Goal: Task Accomplishment & Management: Complete application form

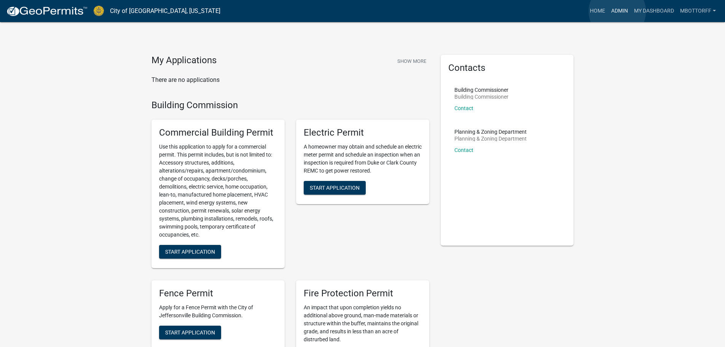
click at [617, 11] on link "Admin" at bounding box center [619, 11] width 23 height 14
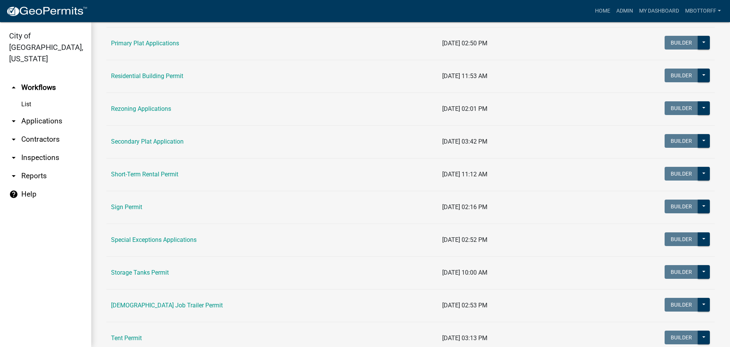
scroll to position [477, 0]
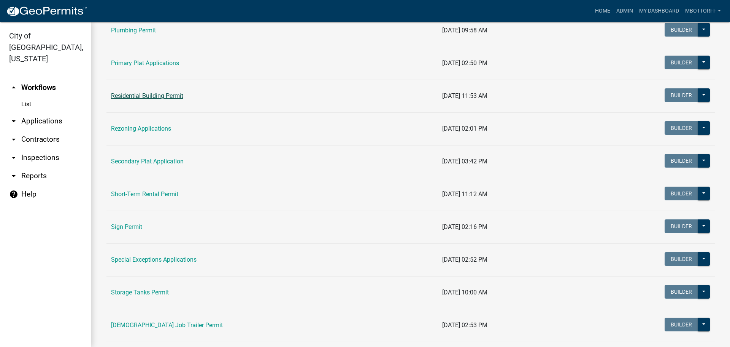
drag, startPoint x: 135, startPoint y: 93, endPoint x: 172, endPoint y: 137, distance: 56.9
click at [135, 94] on link "Residential Building Permit" at bounding box center [147, 95] width 72 height 7
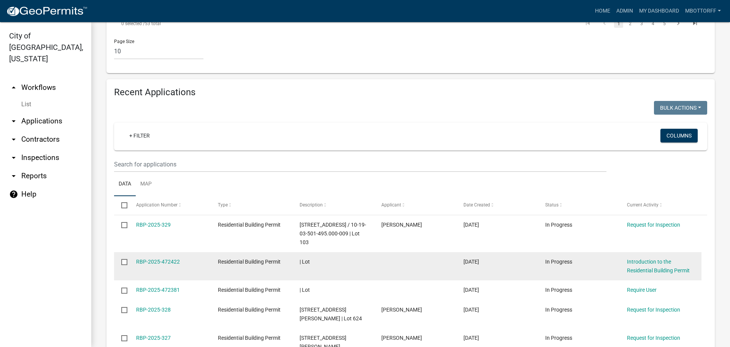
scroll to position [533, 0]
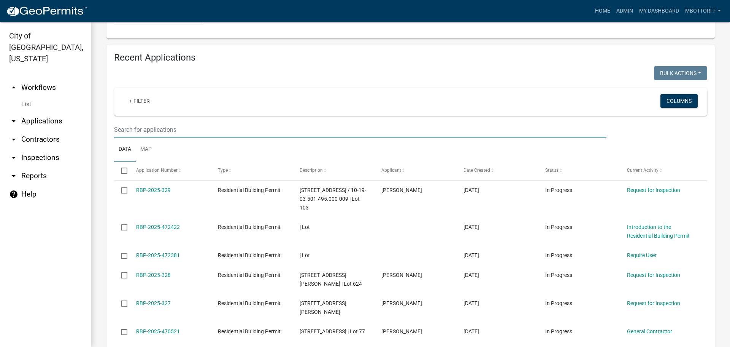
click at [128, 137] on input "text" at bounding box center [360, 130] width 493 height 16
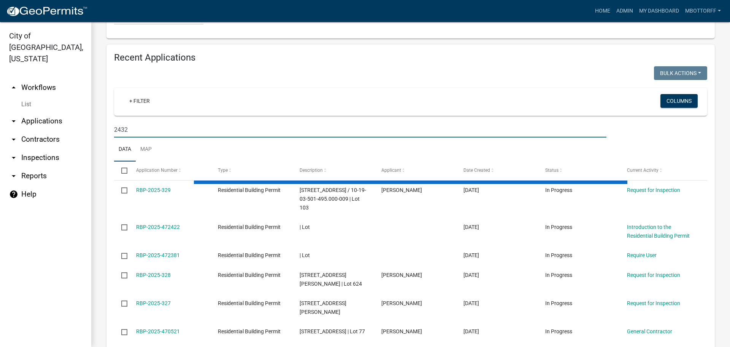
scroll to position [447, 0]
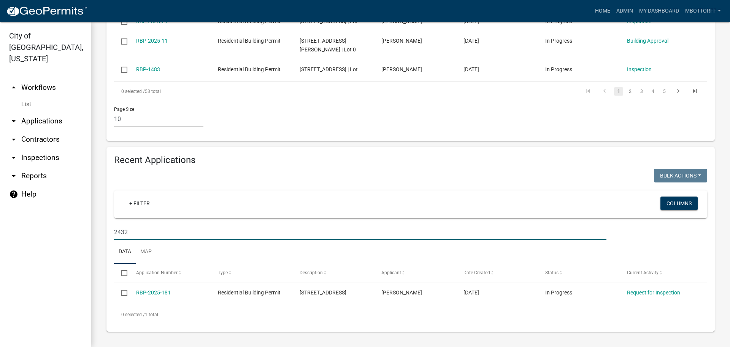
drag, startPoint x: 145, startPoint y: 221, endPoint x: 25, endPoint y: 217, distance: 119.1
click at [45, 219] on div "City of Jeffersonville, Indiana arrow_drop_up Workflows List arrow_drop_down Ap…" at bounding box center [365, 184] width 730 height 324
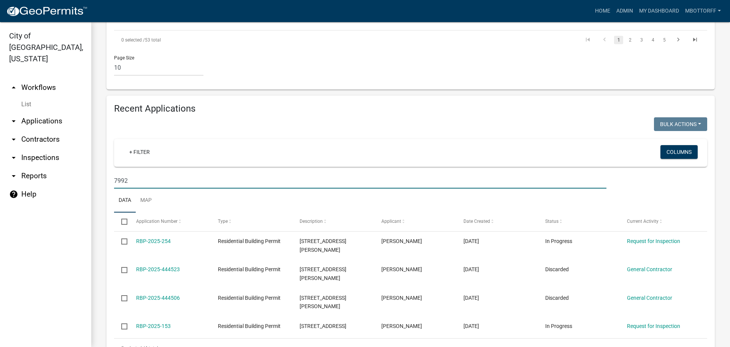
scroll to position [523, 0]
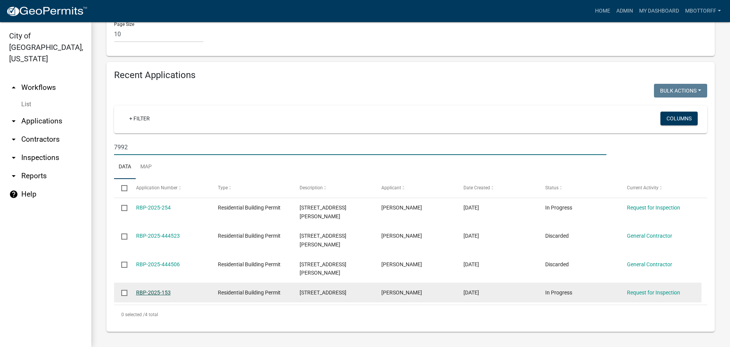
type input "7992"
click at [157, 291] on link "RBP-2025-153" at bounding box center [153, 292] width 35 height 6
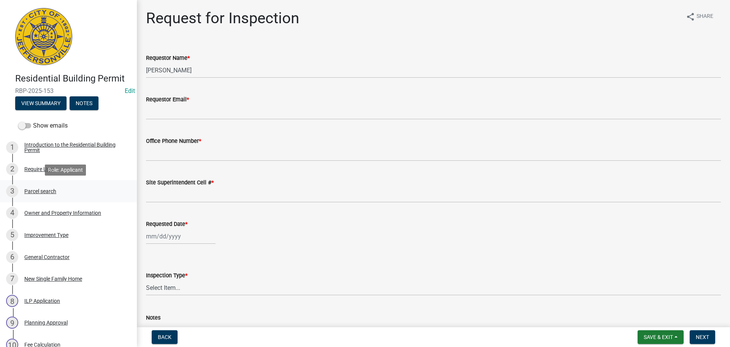
click at [45, 192] on div "Parcel search" at bounding box center [40, 190] width 32 height 5
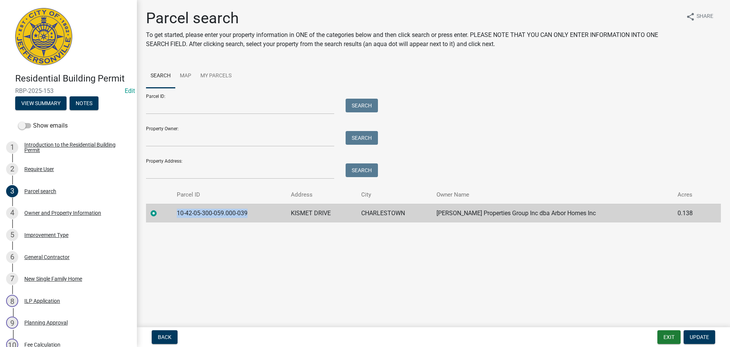
drag, startPoint x: 254, startPoint y: 211, endPoint x: 178, endPoint y: 209, distance: 76.5
click at [178, 209] on td "10-42-05-300-059.000-039" at bounding box center [229, 213] width 114 height 19
copy td "10-42-05-300-059.000-039"
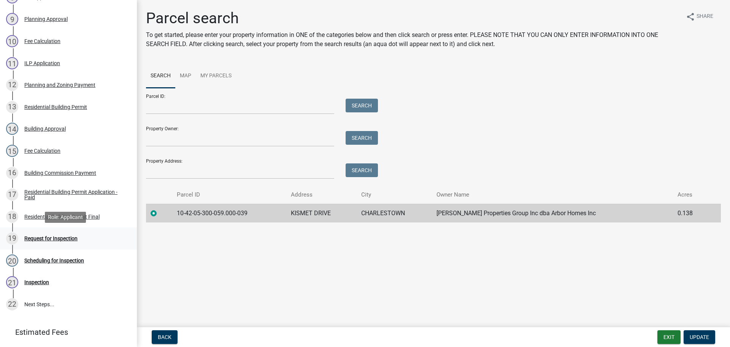
click at [67, 236] on div "Request for Inspection" at bounding box center [50, 237] width 53 height 5
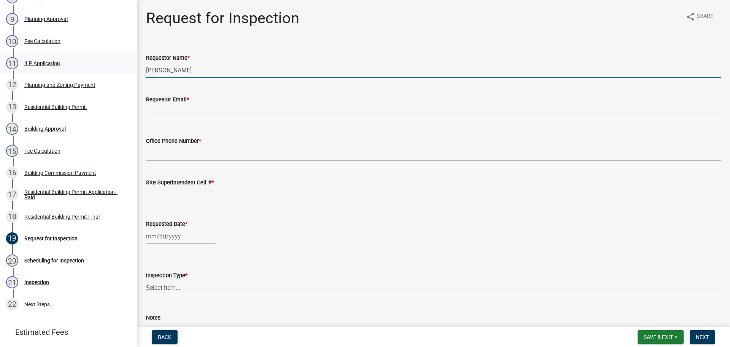
drag, startPoint x: 175, startPoint y: 69, endPoint x: 68, endPoint y: 64, distance: 107.8
click at [72, 65] on div "Residential Building Permit RBP-2025-153 Edit View Summary Notes Show emails 1 …" at bounding box center [365, 173] width 730 height 347
type input "TROY"
click at [168, 103] on div "Requestor Email *" at bounding box center [433, 99] width 575 height 9
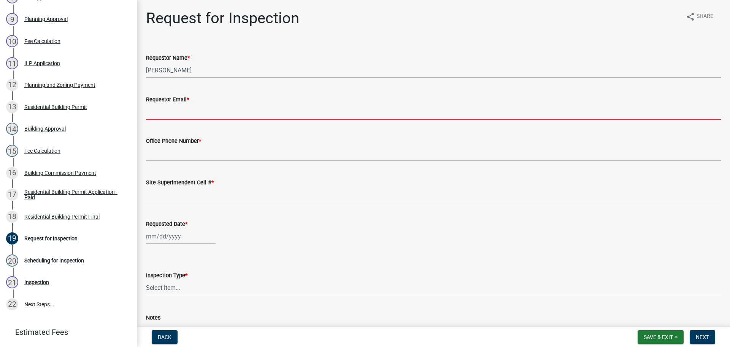
click at [172, 113] on input "Requestor Email *" at bounding box center [433, 112] width 575 height 16
type input "mbottorff@cityofjeff.net"
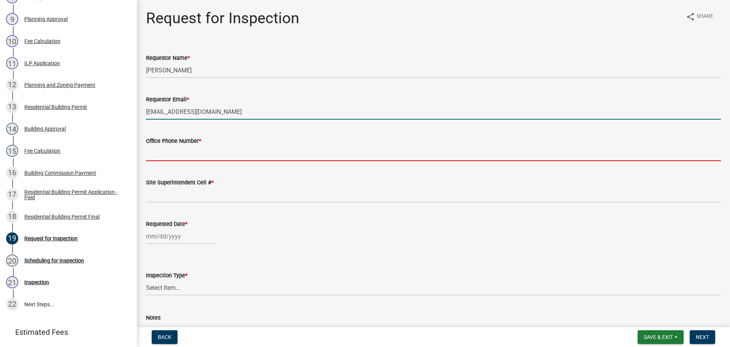
click at [167, 149] on input "Office Phone Number *" at bounding box center [433, 153] width 575 height 16
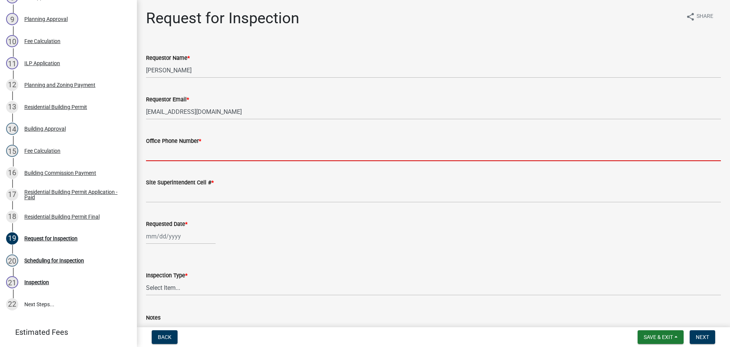
type input "502-616-5598"
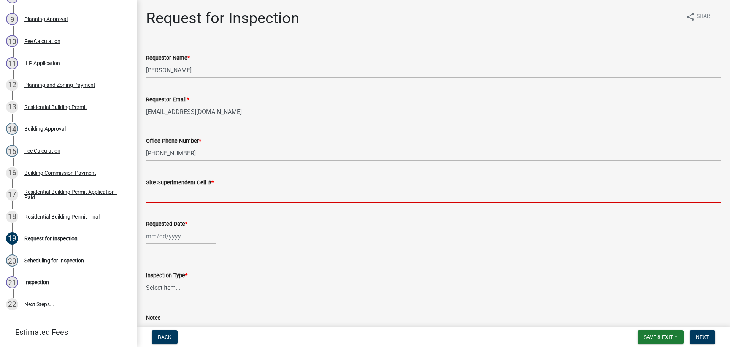
drag, startPoint x: 163, startPoint y: 191, endPoint x: 162, endPoint y: 195, distance: 4.5
click at [163, 191] on input "Site Superintendent Cell # *" at bounding box center [433, 195] width 575 height 16
type input "SAME"
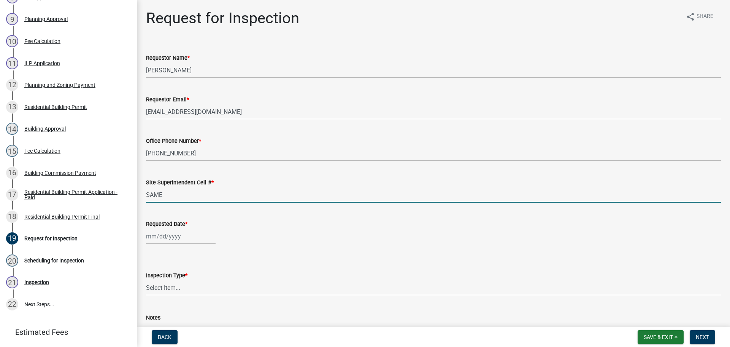
click at [178, 238] on div at bounding box center [181, 236] width 70 height 16
select select "9"
select select "2025"
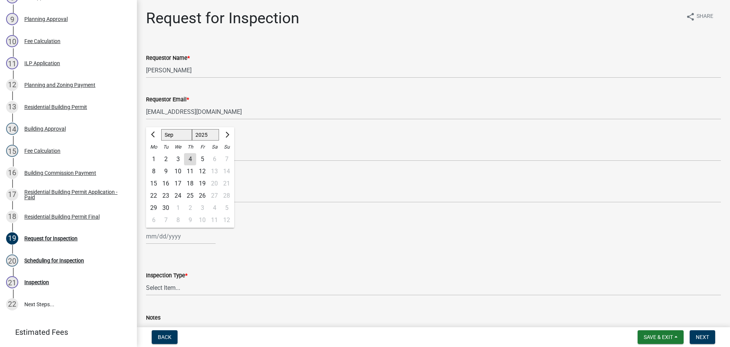
click at [153, 169] on div "8" at bounding box center [154, 171] width 12 height 12
type input "09/08/2025"
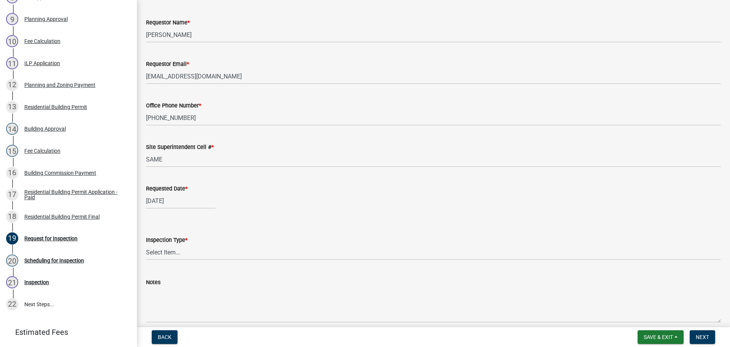
scroll to position [70, 0]
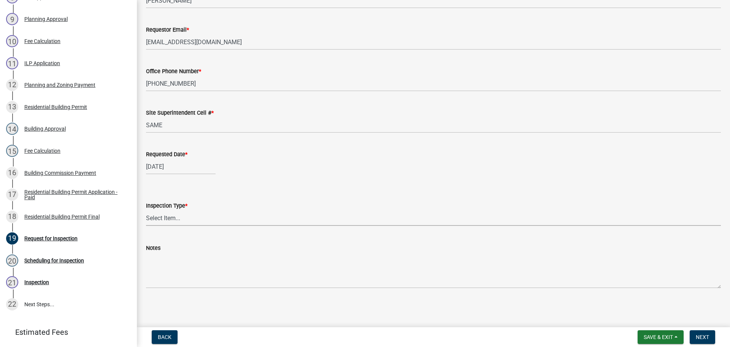
click at [167, 214] on select "Select Item... Footer Foundation Framing Final" at bounding box center [433, 218] width 575 height 16
click at [146, 210] on select "Select Item... Footer Foundation Framing Final" at bounding box center [433, 218] width 575 height 16
select select "8ea0f6e5-dde7-4881-a999-02519822ccbf"
click at [705, 336] on span "Next" at bounding box center [702, 337] width 13 height 6
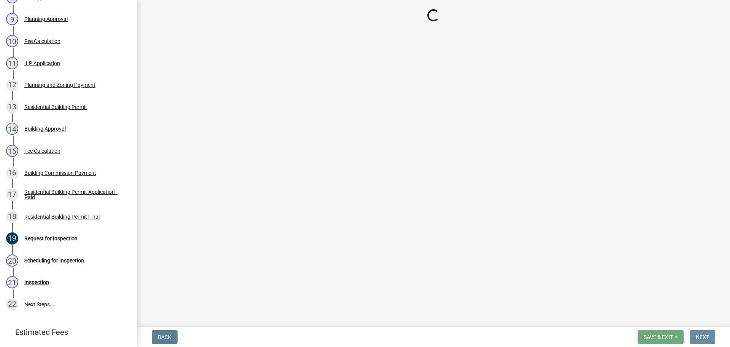
scroll to position [0, 0]
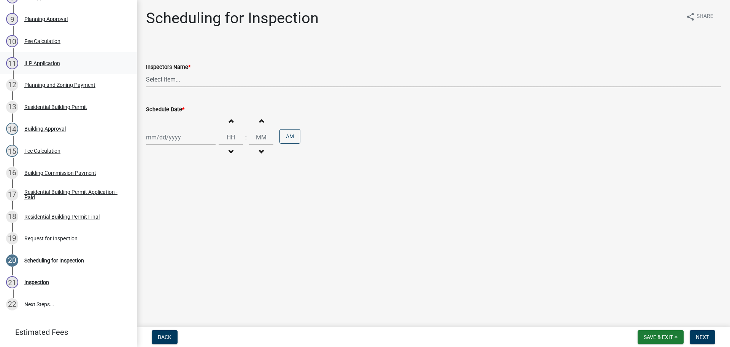
drag, startPoint x: 158, startPoint y: 78, endPoint x: 127, endPoint y: 52, distance: 40.5
click at [156, 78] on select "Select Item... jramsey (Jeremy Ramsey) MaryFrey (Mary Frey) mkruer (Mike Kruer)…" at bounding box center [433, 80] width 575 height 16
select select "fdb3bcc6-ce93-4663-8a18-5c08884dd177"
click at [146, 72] on select "Select Item... jramsey (Jeremy Ramsey) MaryFrey (Mary Frey) mkruer (Mike Kruer)…" at bounding box center [433, 80] width 575 height 16
click at [159, 132] on div at bounding box center [181, 137] width 70 height 16
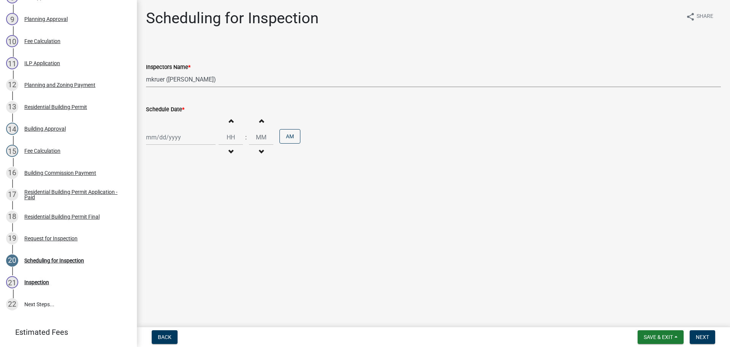
select select "9"
select select "2025"
click at [153, 191] on div "8" at bounding box center [154, 190] width 12 height 12
type input "09/08/2025"
drag, startPoint x: 706, startPoint y: 335, endPoint x: 697, endPoint y: 331, distance: 10.2
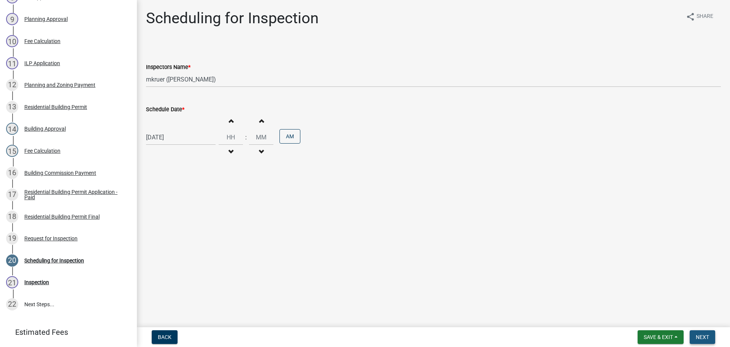
click at [707, 335] on span "Next" at bounding box center [702, 337] width 13 height 6
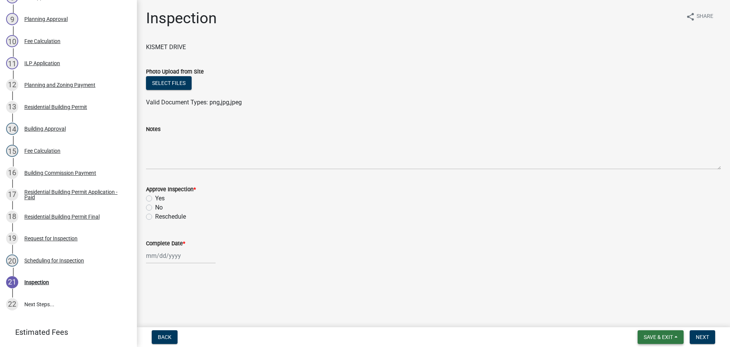
click at [659, 336] on span "Save & Exit" at bounding box center [658, 337] width 29 height 6
drag, startPoint x: 637, startPoint y: 318, endPoint x: 631, endPoint y: 322, distance: 6.5
click at [637, 318] on button "Save & Exit" at bounding box center [653, 317] width 61 height 18
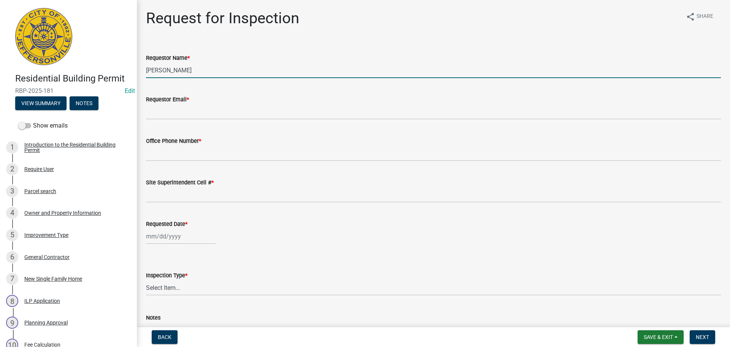
drag, startPoint x: 186, startPoint y: 71, endPoint x: 84, endPoint y: 68, distance: 101.2
click at [85, 68] on div "Residential Building Permit RBP-2025-181 Edit View Summary Notes Show emails 1 …" at bounding box center [365, 173] width 730 height 347
type input "[PERSON_NAME]"
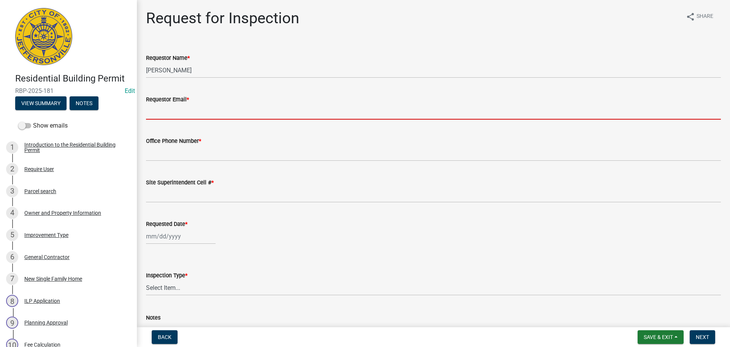
click at [182, 110] on input "Requestor Email *" at bounding box center [433, 112] width 575 height 16
type input "[EMAIL_ADDRESS][DOMAIN_NAME]"
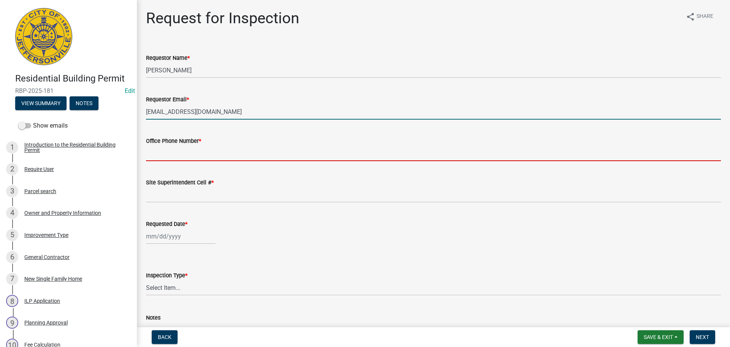
click at [182, 152] on input "Office Phone Number *" at bounding box center [433, 153] width 575 height 16
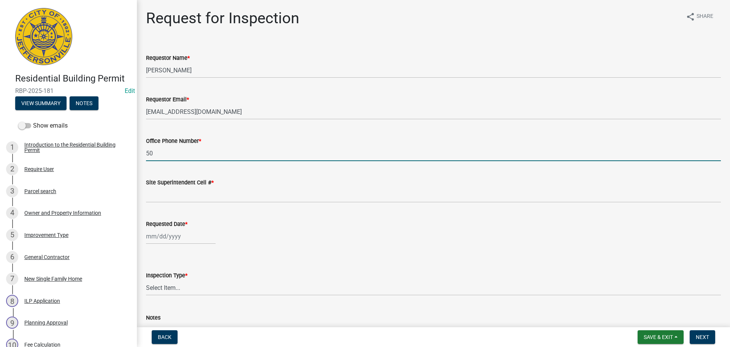
type input "5"
type input "812-989-0777"
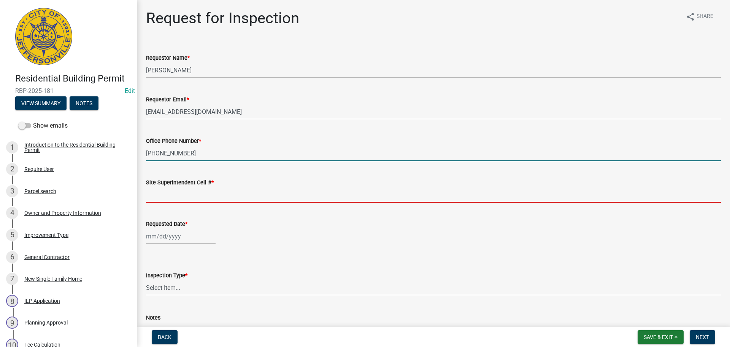
click at [188, 192] on input "Site Superintendent Cell # *" at bounding box center [433, 195] width 575 height 16
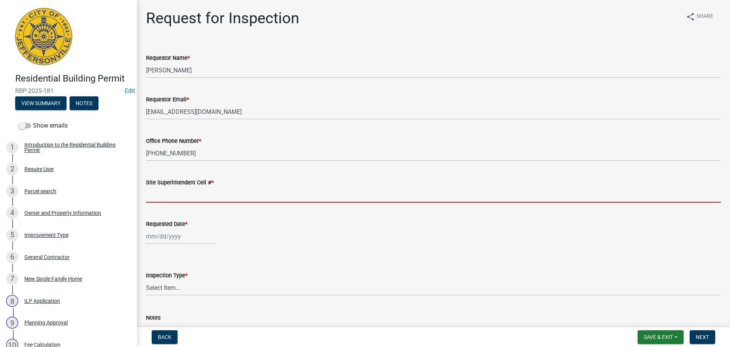
type input "SAME"
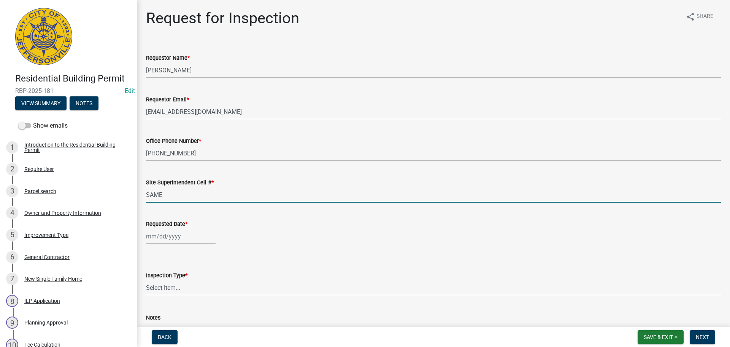
click at [173, 237] on input "Requested Date *" at bounding box center [181, 236] width 70 height 16
select select "9"
select select "2025"
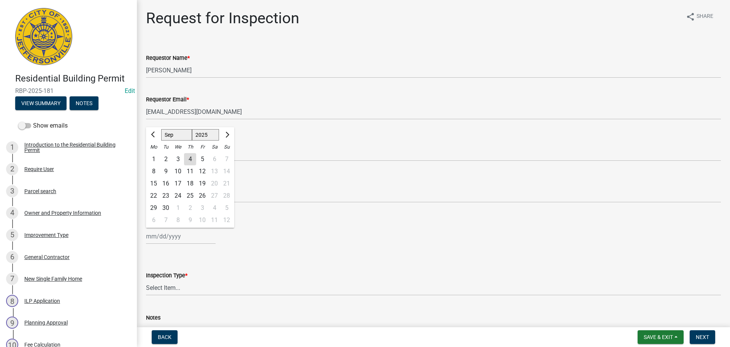
click at [155, 170] on div "8" at bounding box center [154, 171] width 12 height 12
type input "[DATE]"
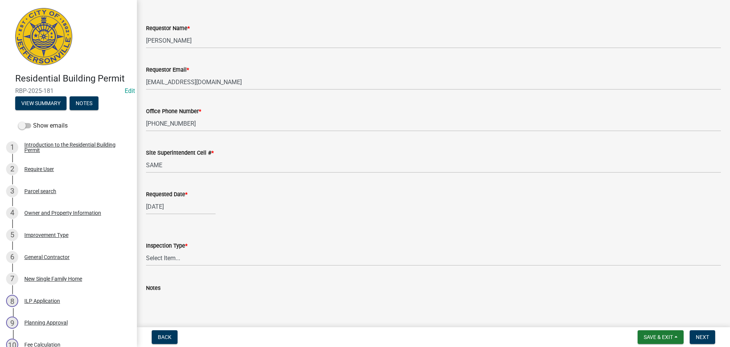
scroll to position [70, 0]
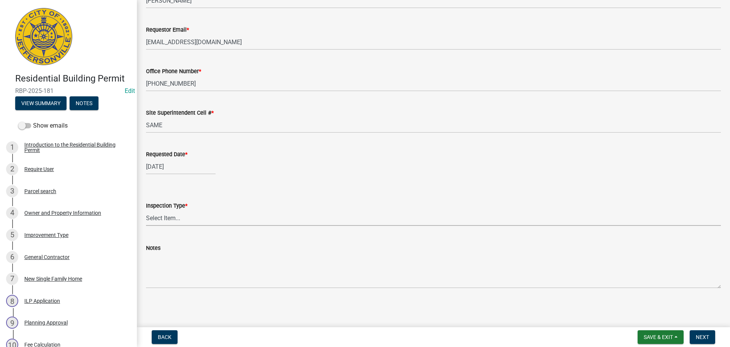
click at [164, 220] on select "Select Item... Footer Foundation Framing Final" at bounding box center [433, 218] width 575 height 16
click at [146, 210] on select "Select Item... Footer Foundation Framing Final" at bounding box center [433, 218] width 575 height 16
select select "cf00f61e-4b77-4892-83dd-df63e4708b2f"
click at [703, 335] on span "Next" at bounding box center [702, 337] width 13 height 6
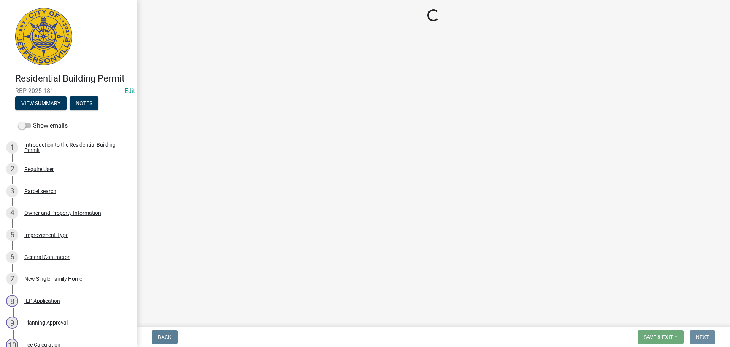
scroll to position [0, 0]
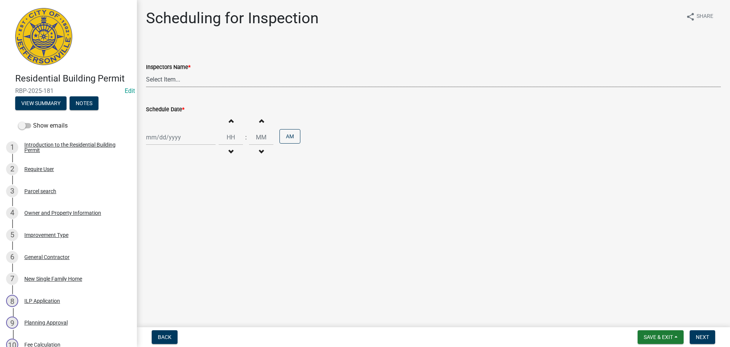
drag, startPoint x: 156, startPoint y: 78, endPoint x: 149, endPoint y: 78, distance: 7.2
click at [155, 78] on select "Select Item... [PERSON_NAME] ([PERSON_NAME]) [PERSON_NAME] ([PERSON_NAME]) mkru…" at bounding box center [433, 80] width 575 height 16
select select "fdb3bcc6-ce93-4663-8a18-5c08884dd177"
click at [146, 72] on select "Select Item... [PERSON_NAME] ([PERSON_NAME]) [PERSON_NAME] ([PERSON_NAME]) mkru…" at bounding box center [433, 80] width 575 height 16
click at [160, 143] on div at bounding box center [181, 137] width 70 height 16
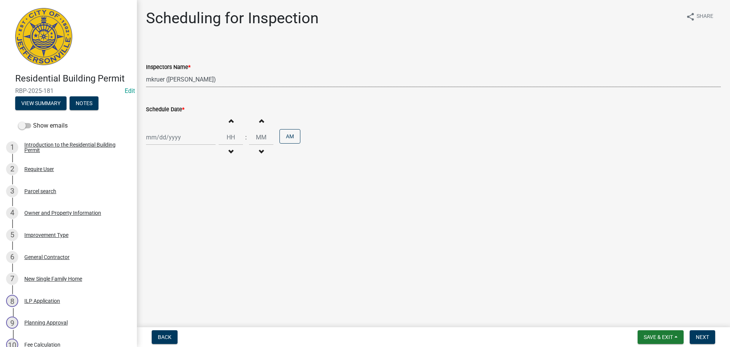
select select "9"
select select "2025"
click at [151, 189] on div "8" at bounding box center [154, 190] width 12 height 12
type input "[DATE]"
click at [700, 336] on span "Next" at bounding box center [702, 337] width 13 height 6
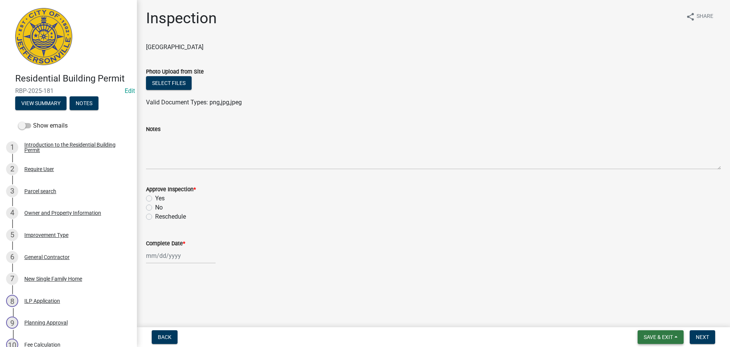
drag, startPoint x: 654, startPoint y: 336, endPoint x: 649, endPoint y: 331, distance: 7.0
click at [654, 336] on span "Save & Exit" at bounding box center [658, 337] width 29 height 6
click at [644, 320] on button "Save & Exit" at bounding box center [653, 317] width 61 height 18
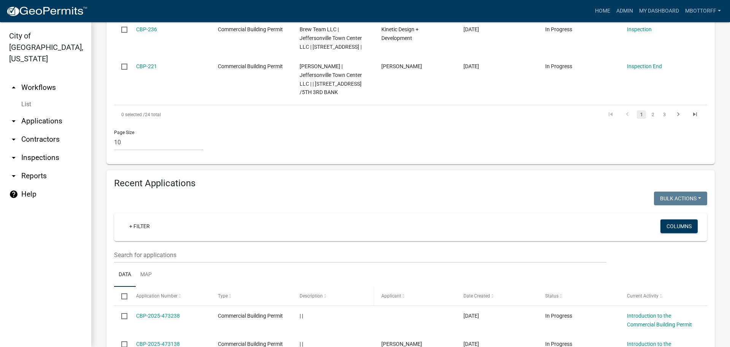
scroll to position [571, 0]
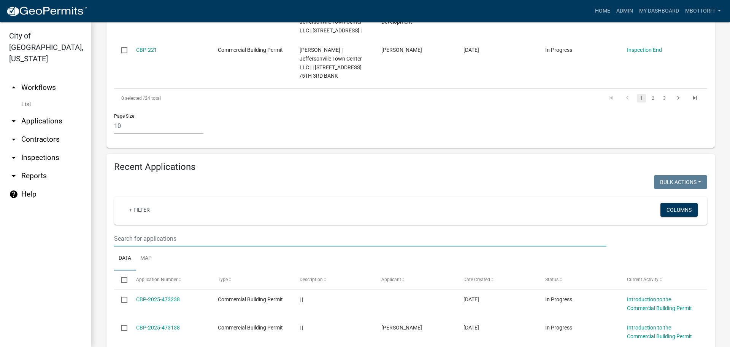
click at [155, 246] on input "text" at bounding box center [360, 239] width 493 height 16
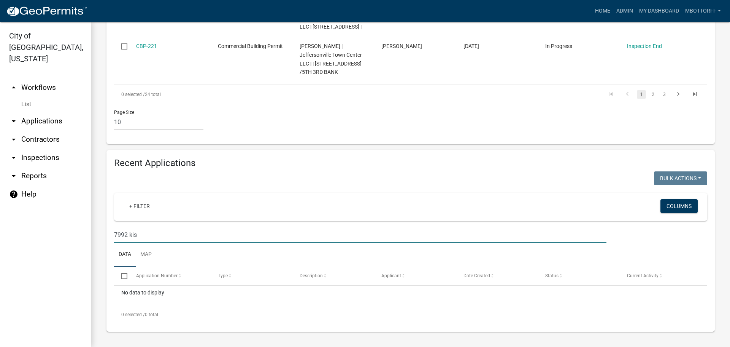
scroll to position [609, 0]
type input "7"
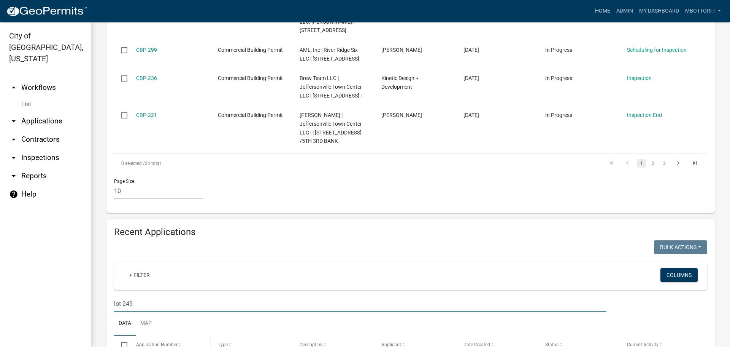
scroll to position [495, 0]
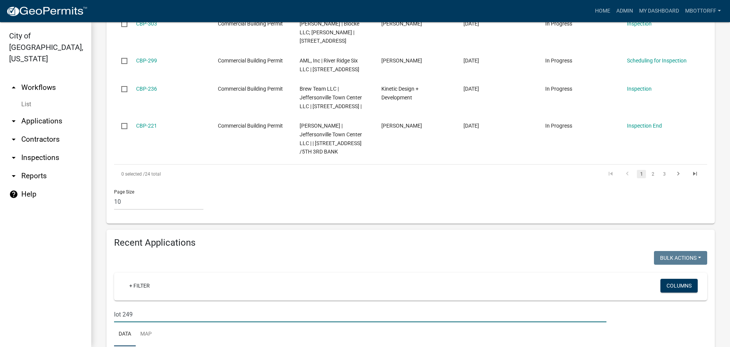
type input "lot 249"
click at [30, 97] on link "List" at bounding box center [45, 104] width 91 height 15
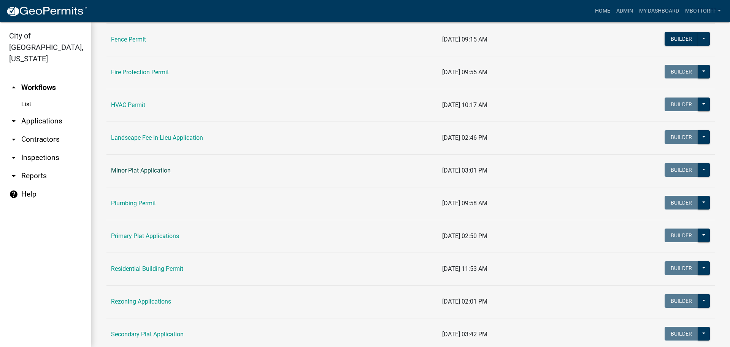
scroll to position [380, 0]
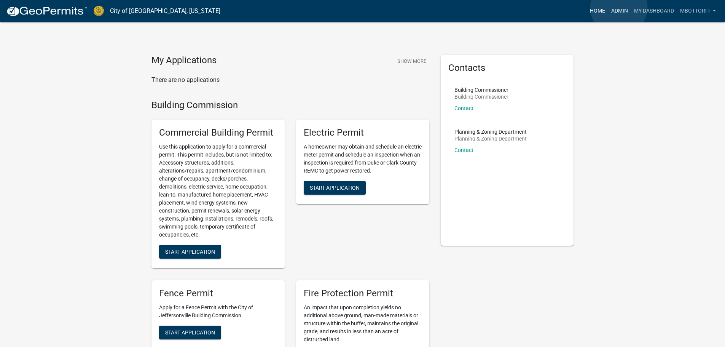
drag, startPoint x: 619, startPoint y: 7, endPoint x: 600, endPoint y: 9, distance: 18.4
click at [618, 8] on link "Admin" at bounding box center [619, 11] width 23 height 14
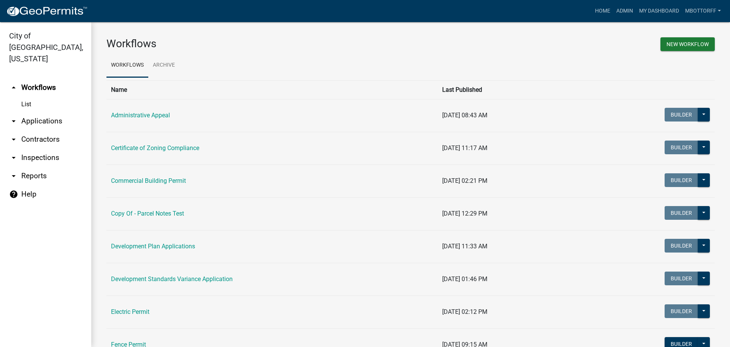
click at [31, 112] on link "arrow_drop_down Applications" at bounding box center [45, 121] width 91 height 18
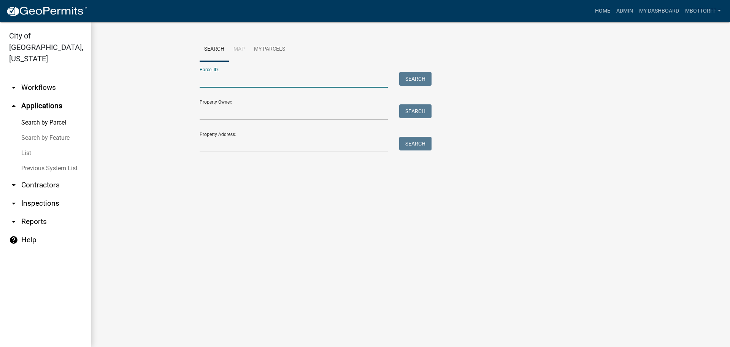
paste input "10-42-05-300-059.000-039"
type input "10-42-05-300-059.000-039"
click at [417, 80] on button "Search" at bounding box center [415, 79] width 32 height 14
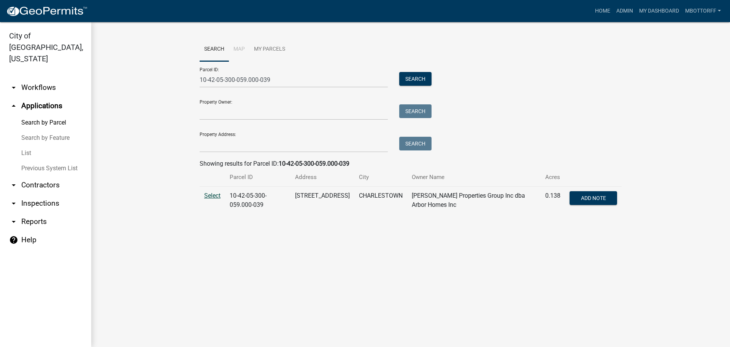
click at [211, 195] on span "Select" at bounding box center [212, 195] width 16 height 7
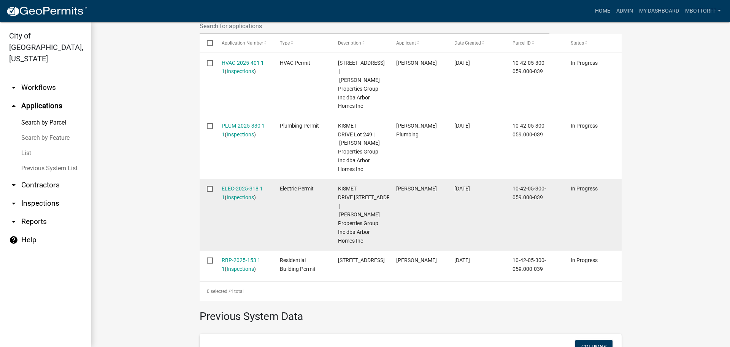
scroll to position [266, 0]
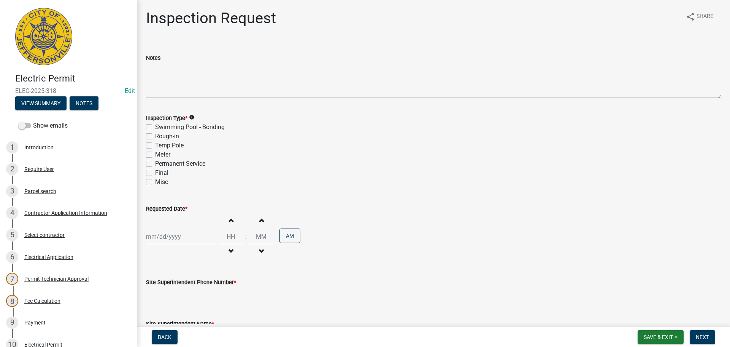
click at [155, 174] on label "Final" at bounding box center [161, 172] width 13 height 9
click at [155, 173] on input "Final" at bounding box center [157, 170] width 5 height 5
checkbox input "true"
checkbox input "false"
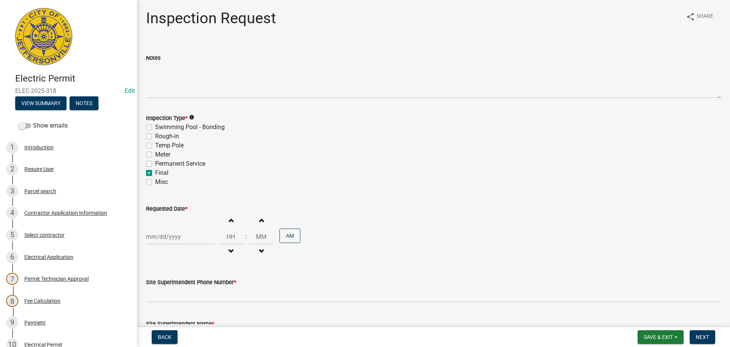
checkbox input "false"
checkbox input "true"
checkbox input "false"
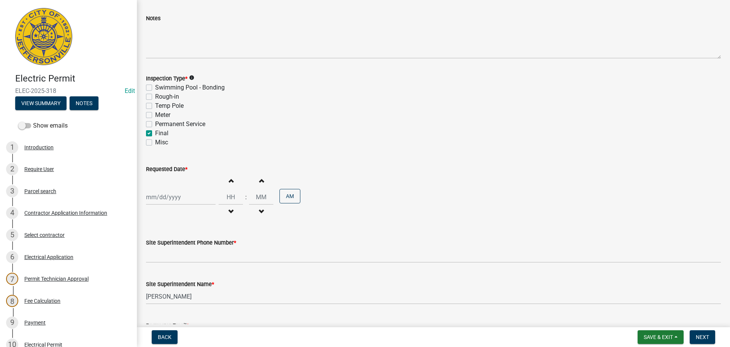
scroll to position [76, 0]
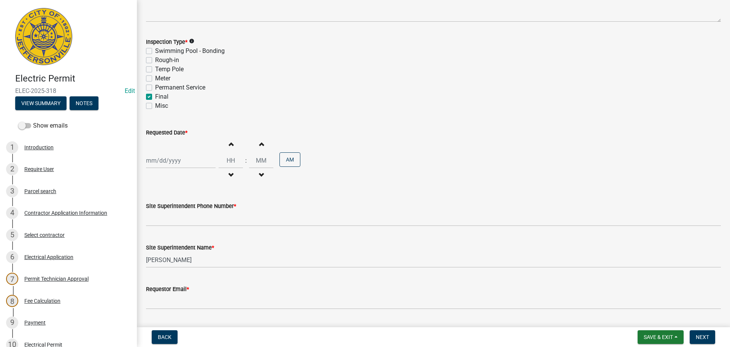
click at [164, 162] on div at bounding box center [181, 161] width 70 height 16
select select "9"
select select "2025"
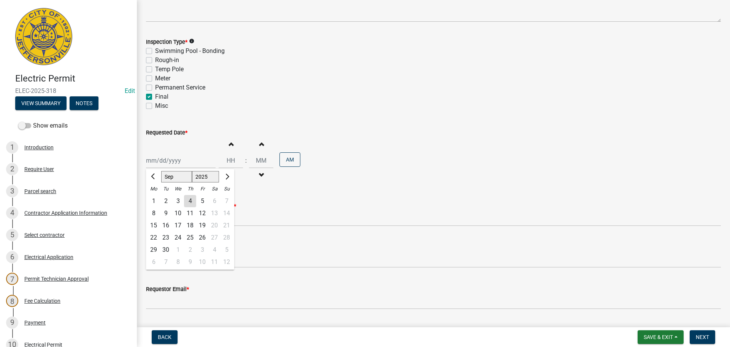
click at [153, 211] on div "8" at bounding box center [154, 213] width 12 height 12
type input "[DATE]"
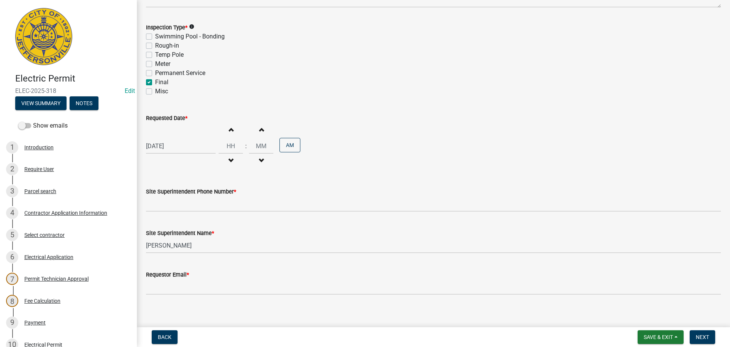
scroll to position [97, 0]
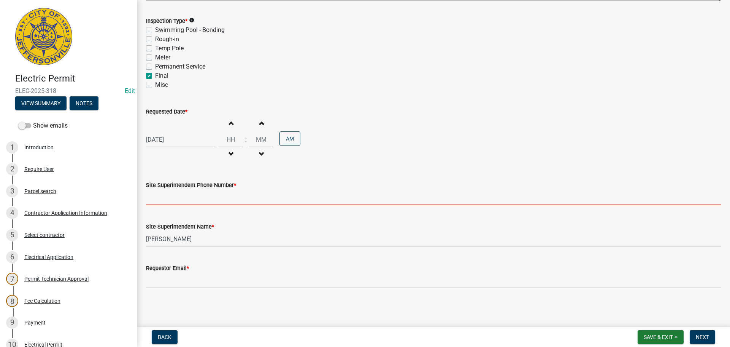
click at [182, 198] on input "Site Superintendent Phone Number *" at bounding box center [433, 197] width 575 height 16
type input "[PHONE_NUMBER]"
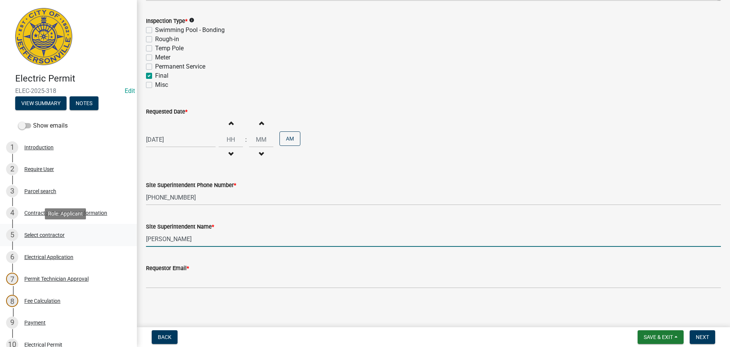
drag, startPoint x: 187, startPoint y: 243, endPoint x: 104, endPoint y: 228, distance: 84.6
click at [119, 236] on div "Electric Permit ELEC-2025-318 Edit View Summary Notes Show emails 1 Introductio…" at bounding box center [365, 173] width 730 height 347
type input "[PERSON_NAME]"
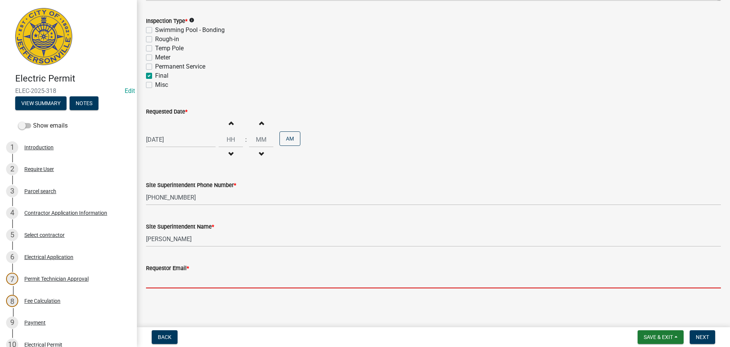
click at [182, 281] on input "Requestor Email *" at bounding box center [433, 280] width 575 height 16
type input "[EMAIL_ADDRESS][DOMAIN_NAME]"
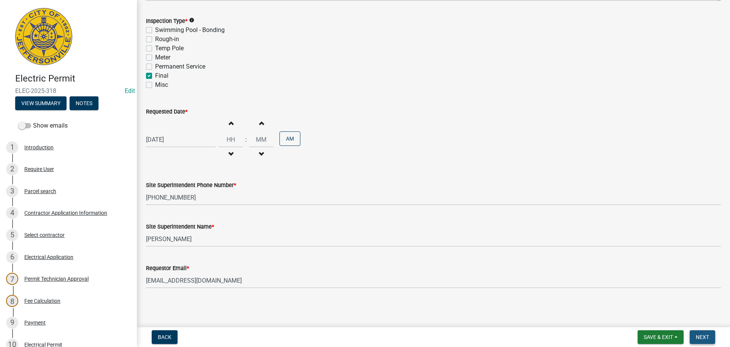
click at [708, 336] on span "Next" at bounding box center [702, 337] width 13 height 6
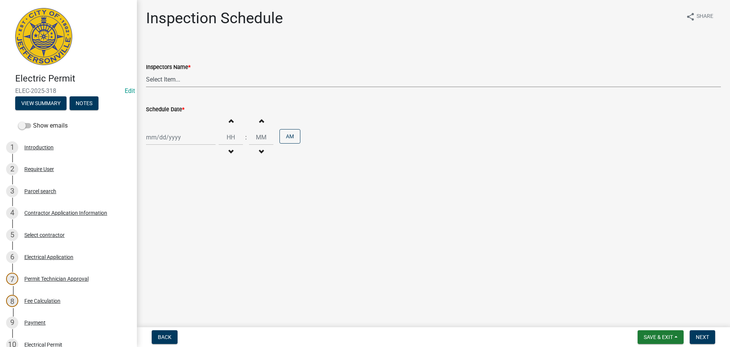
click at [156, 80] on select "Select Item... [PERSON_NAME] ([PERSON_NAME]) [PERSON_NAME] ([PERSON_NAME]) mkru…" at bounding box center [433, 80] width 575 height 16
select select "36a8b8f0-2ef8-43e9-ae06-718f51af8d36"
click at [146, 72] on select "Select Item... [PERSON_NAME] ([PERSON_NAME]) [PERSON_NAME] ([PERSON_NAME]) mkru…" at bounding box center [433, 80] width 575 height 16
click at [161, 136] on div at bounding box center [181, 137] width 70 height 16
select select "9"
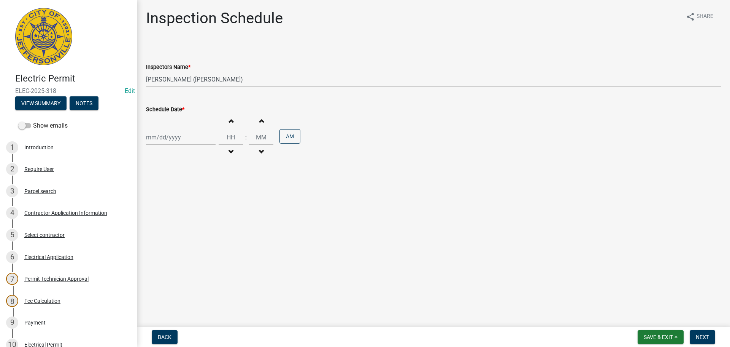
select select "2025"
click at [154, 191] on div "8" at bounding box center [154, 190] width 12 height 12
type input "[DATE]"
click at [693, 334] on button "Next" at bounding box center [702, 337] width 25 height 14
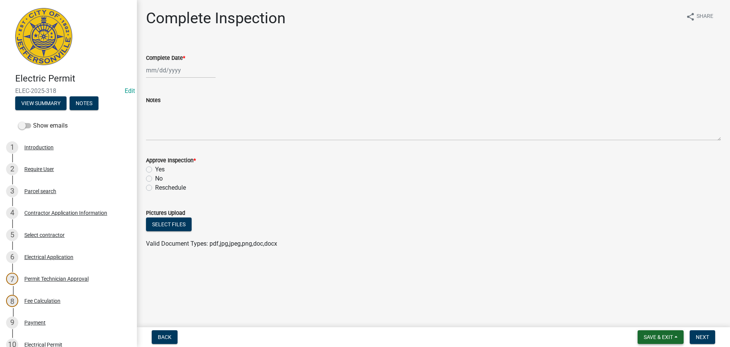
click at [655, 337] on span "Save & Exit" at bounding box center [658, 337] width 29 height 6
click at [650, 315] on button "Save & Exit" at bounding box center [653, 317] width 61 height 18
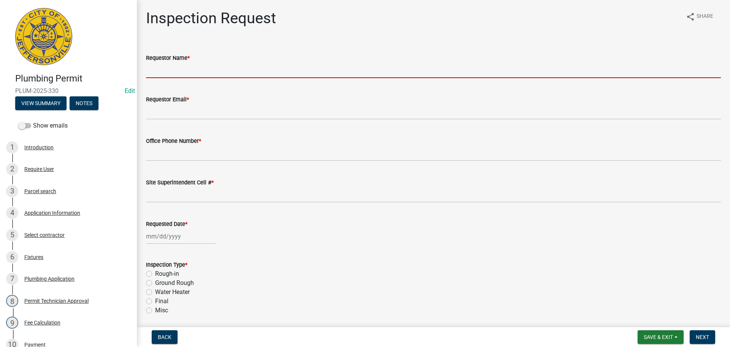
click at [169, 71] on input "Requestor Name *" at bounding box center [433, 70] width 575 height 16
type input "[PERSON_NAME]"
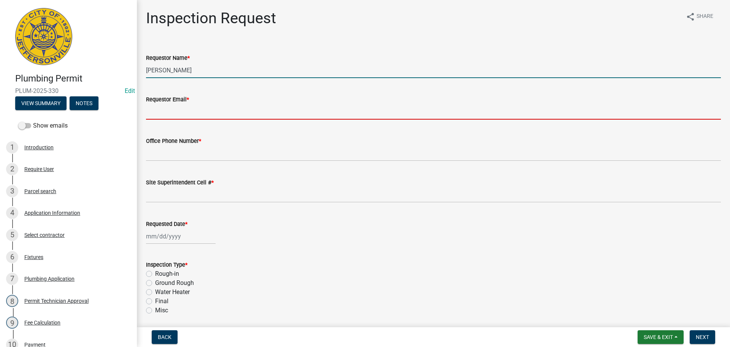
click at [173, 109] on input "Requestor Email *" at bounding box center [433, 112] width 575 height 16
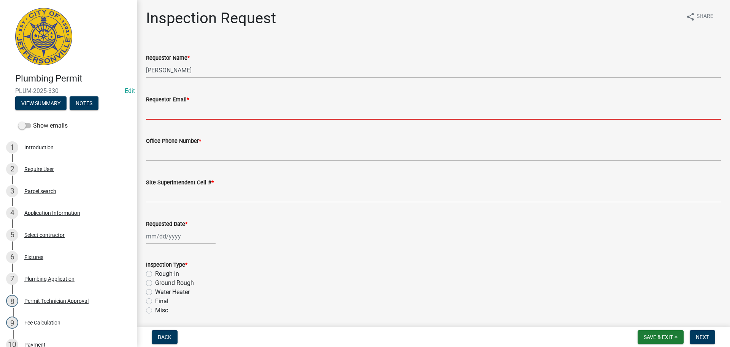
type input "[EMAIL_ADDRESS][DOMAIN_NAME]"
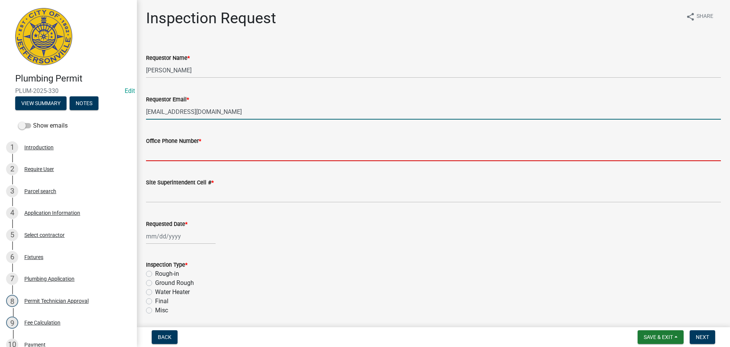
click at [181, 152] on input "Office Phone Number *" at bounding box center [433, 153] width 575 height 16
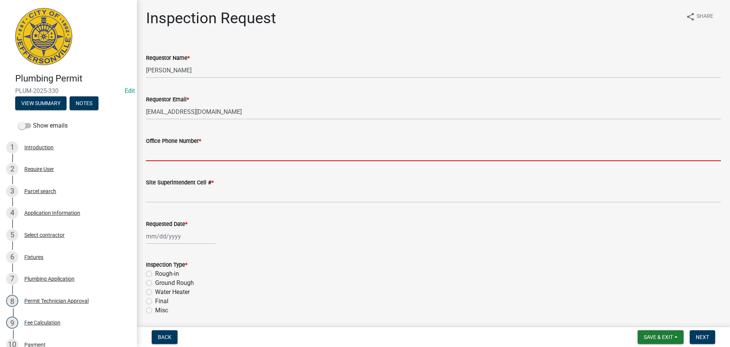
type input "[PHONE_NUMBER]"
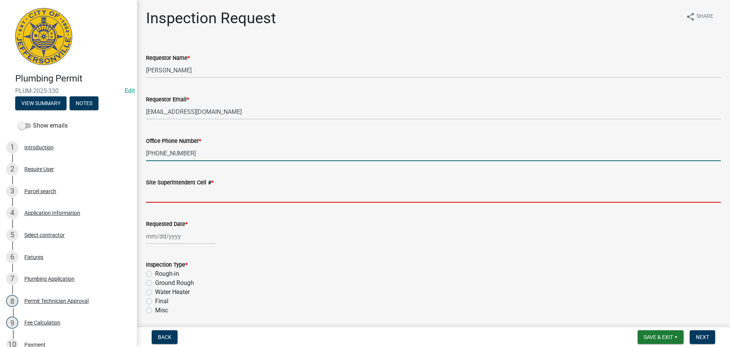
click at [172, 193] on input "Site Superintendent Cell # *" at bounding box center [433, 195] width 575 height 16
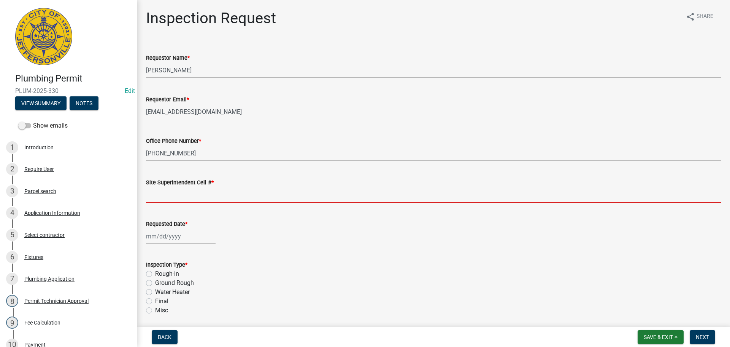
type input "SAME"
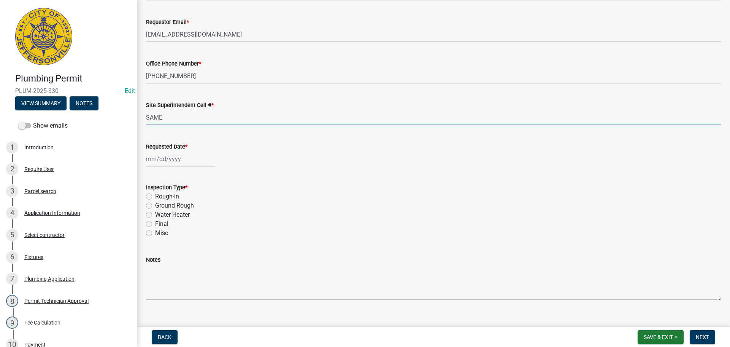
scroll to position [89, 0]
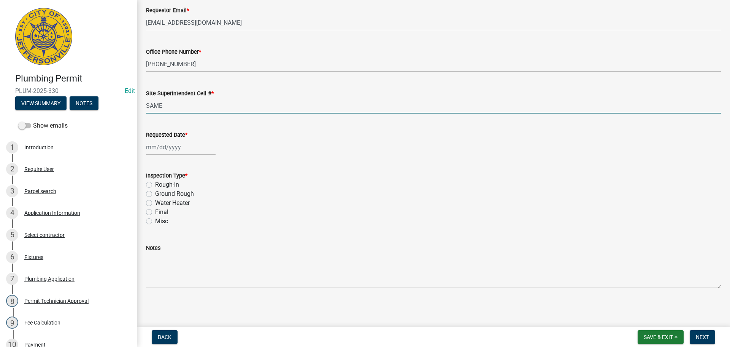
select select "9"
select select "2025"
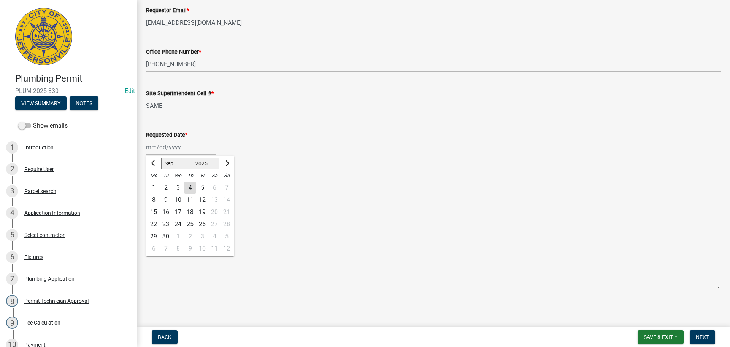
click at [155, 143] on div "[PERSON_NAME] Feb Mar Apr [PERSON_NAME][DATE] Oct Nov [DATE] 1526 1527 1528 152…" at bounding box center [181, 147] width 70 height 16
click at [154, 197] on div "8" at bounding box center [154, 200] width 12 height 12
type input "[DATE]"
click at [155, 212] on label "Final" at bounding box center [161, 211] width 13 height 9
click at [155, 212] on input "Final" at bounding box center [157, 209] width 5 height 5
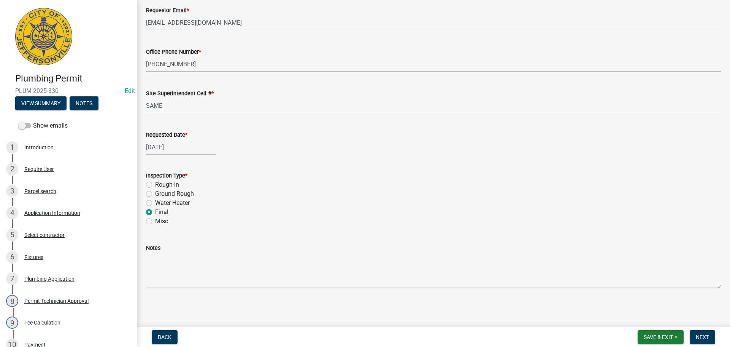
radio input "true"
click at [706, 337] on span "Next" at bounding box center [702, 337] width 13 height 6
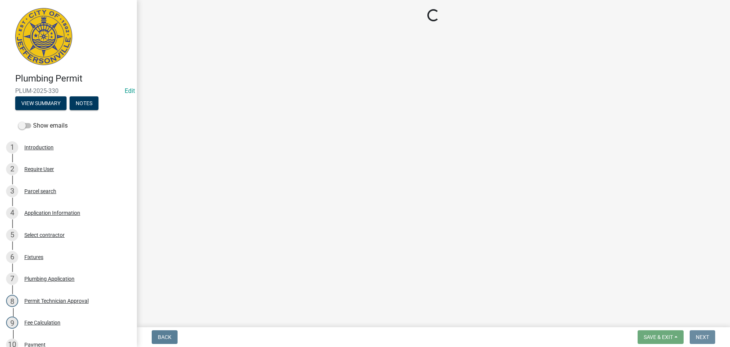
scroll to position [0, 0]
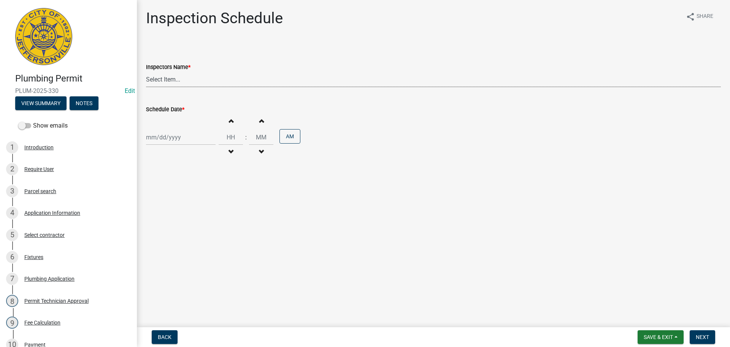
click at [153, 80] on select "Select Item... [PERSON_NAME] ([PERSON_NAME]) [PERSON_NAME] ([PERSON_NAME]) mkru…" at bounding box center [433, 80] width 575 height 16
select select "13c97fbc-c819-4cee-844a-0db3d3c4db95"
click at [146, 72] on select "Select Item... [PERSON_NAME] ([PERSON_NAME]) [PERSON_NAME] ([PERSON_NAME]) mkru…" at bounding box center [433, 80] width 575 height 16
click at [160, 139] on div at bounding box center [181, 137] width 70 height 16
select select "9"
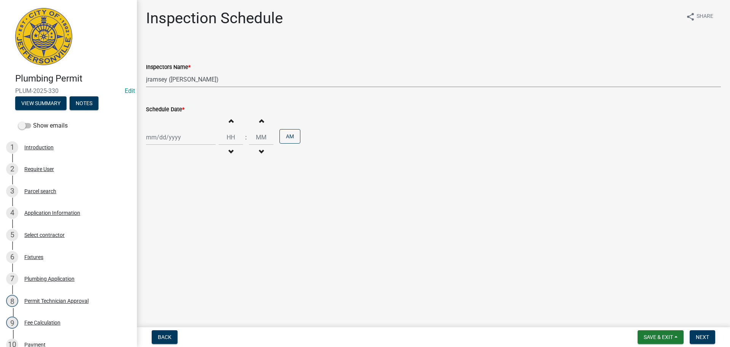
select select "2025"
drag, startPoint x: 155, startPoint y: 190, endPoint x: 150, endPoint y: 189, distance: 5.0
click at [156, 190] on div "8" at bounding box center [154, 190] width 12 height 12
type input "[DATE]"
click at [705, 334] on span "Next" at bounding box center [702, 337] width 13 height 6
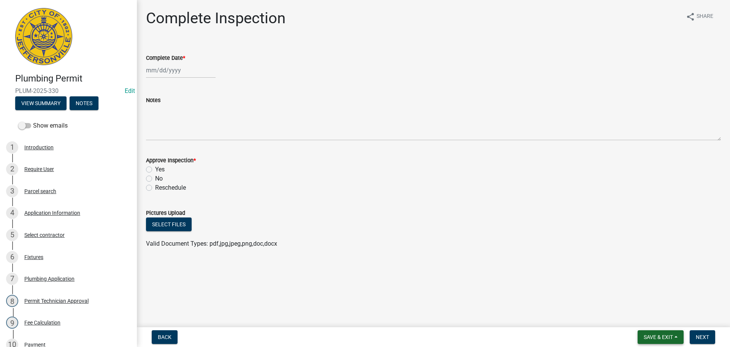
click at [650, 336] on span "Save & Exit" at bounding box center [658, 337] width 29 height 6
click at [641, 318] on button "Save & Exit" at bounding box center [653, 317] width 61 height 18
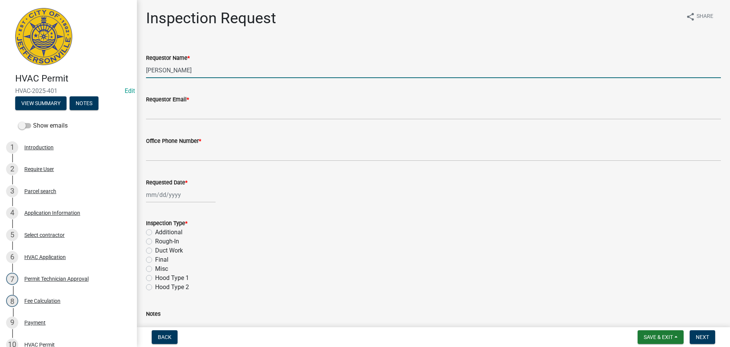
drag, startPoint x: 192, startPoint y: 71, endPoint x: 2, endPoint y: 61, distance: 191.2
click at [6, 62] on div "HVAC Permit HVAC-2025-401 Edit View Summary Notes Show emails 1 Introduction 2 …" at bounding box center [365, 173] width 730 height 347
type input "[PERSON_NAME]"
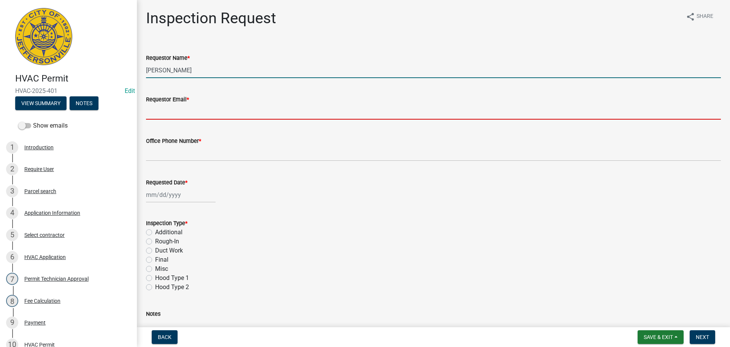
click at [173, 110] on input "Requestor Email *" at bounding box center [433, 112] width 575 height 16
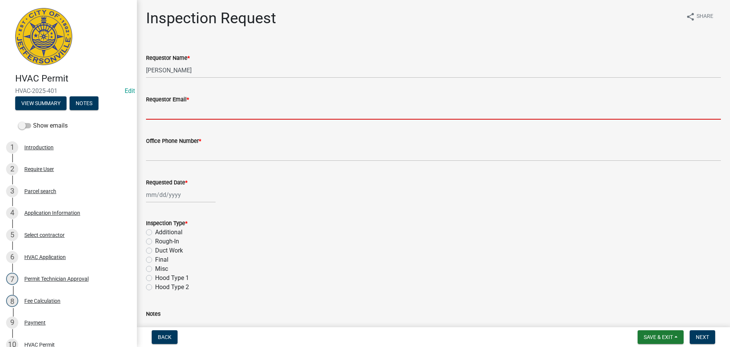
type input "[EMAIL_ADDRESS][DOMAIN_NAME]"
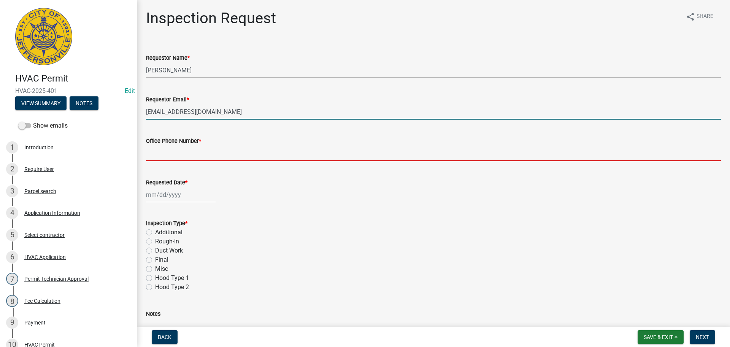
click at [175, 157] on input "Office Phone Number *" at bounding box center [433, 153] width 575 height 16
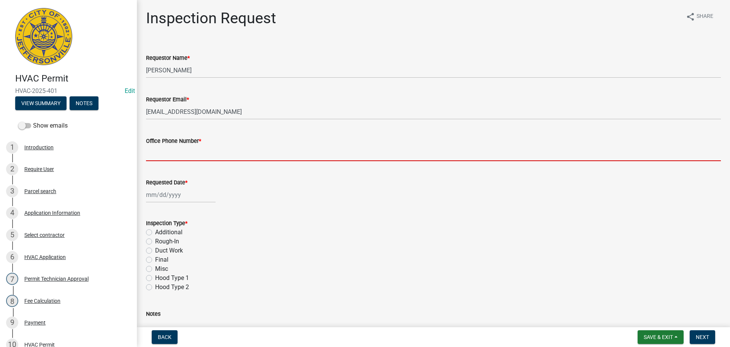
type input "[PHONE_NUMBER]"
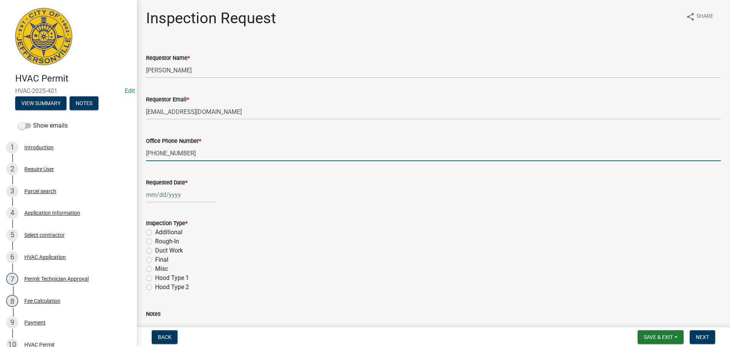
select select "9"
select select "2025"
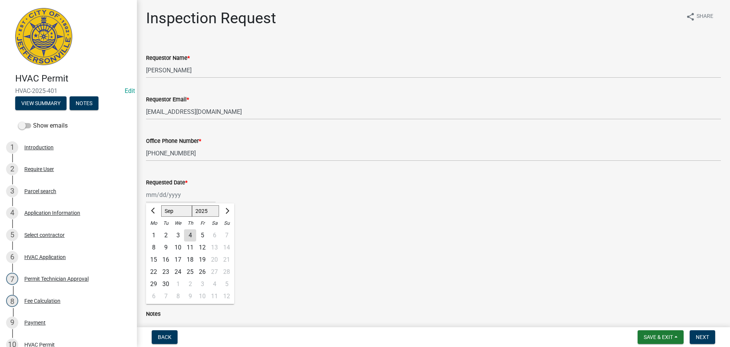
drag, startPoint x: 173, startPoint y: 197, endPoint x: 168, endPoint y: 198, distance: 5.3
click at [173, 198] on div "Jan Feb Mar Apr May Jun Jul Aug Sep Oct Nov Dec 1525 1526 1527 1528 1529 1530 1…" at bounding box center [181, 195] width 70 height 16
click at [155, 243] on div "8" at bounding box center [154, 247] width 12 height 12
type input "09/08/2025"
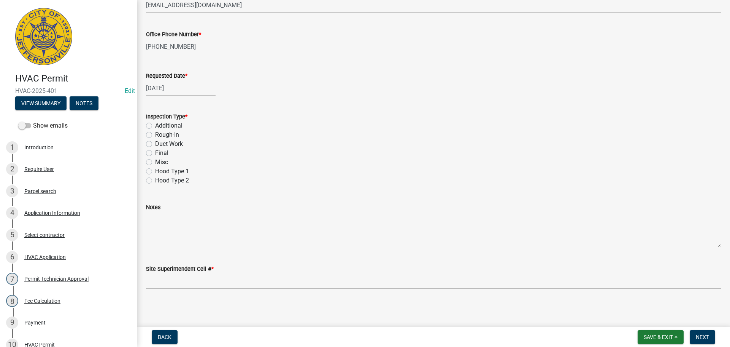
scroll to position [107, 0]
click at [155, 152] on label "Final" at bounding box center [161, 152] width 13 height 9
click at [155, 152] on input "Final" at bounding box center [157, 150] width 5 height 5
radio input "true"
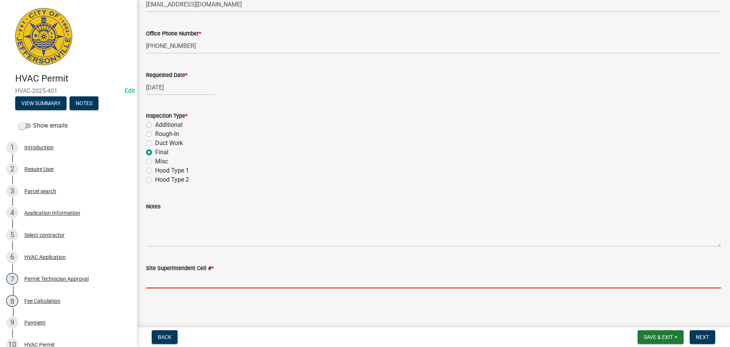
click at [169, 282] on input "Site Superintendent Cell # *" at bounding box center [433, 280] width 575 height 16
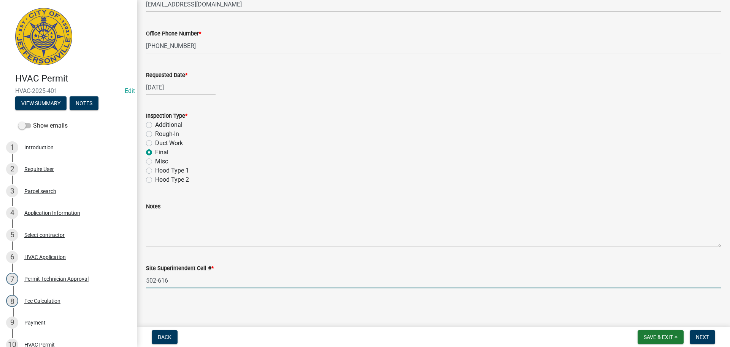
type input "502-616-5598"
click at [703, 336] on span "Next" at bounding box center [702, 337] width 13 height 6
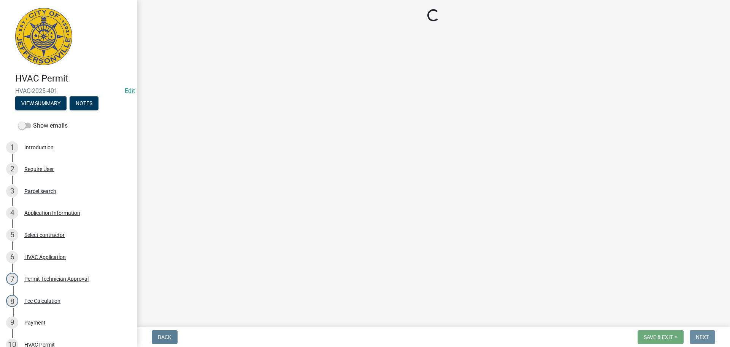
scroll to position [0, 0]
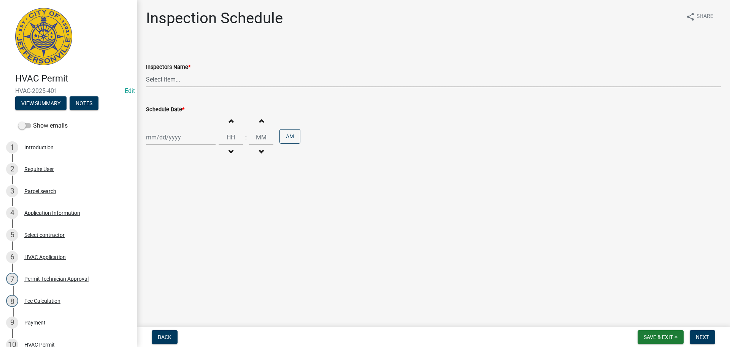
click at [160, 79] on select "Select Item... jramsey (Jeremy Ramsey) MaryFrey (Mary Frey) mkruer (Mike Kruer)…" at bounding box center [433, 80] width 575 height 16
select select "13c97fbc-c819-4cee-844a-0db3d3c4db95"
click at [146, 72] on select "Select Item... jramsey (Jeremy Ramsey) MaryFrey (Mary Frey) mkruer (Mike Kruer)…" at bounding box center [433, 80] width 575 height 16
click at [157, 137] on div at bounding box center [181, 137] width 70 height 16
select select "9"
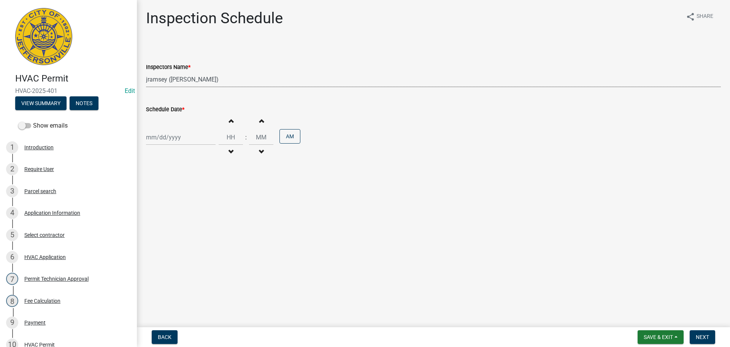
select select "2025"
click at [152, 188] on div "8" at bounding box center [154, 190] width 12 height 12
type input "09/08/2025"
click at [701, 334] on span "Next" at bounding box center [702, 337] width 13 height 6
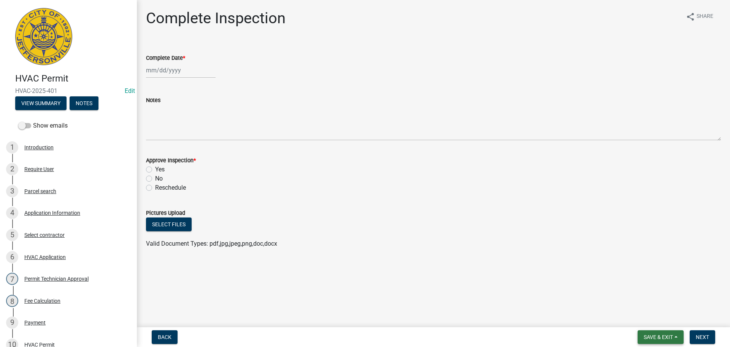
click at [653, 336] on span "Save & Exit" at bounding box center [658, 337] width 29 height 6
click at [645, 317] on button "Save & Exit" at bounding box center [653, 317] width 61 height 18
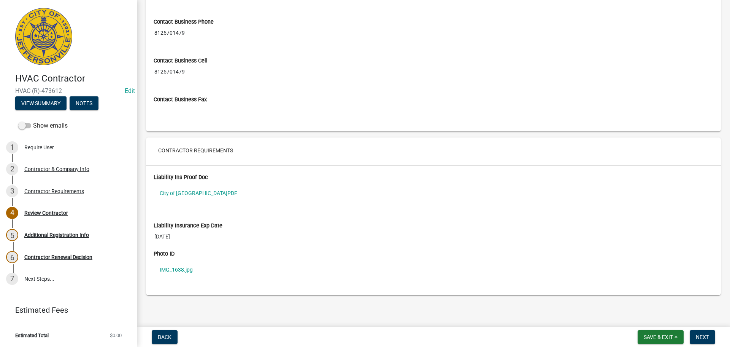
scroll to position [537, 0]
click at [170, 191] on link "City of [GEOGRAPHIC_DATA]PDF" at bounding box center [434, 191] width 560 height 17
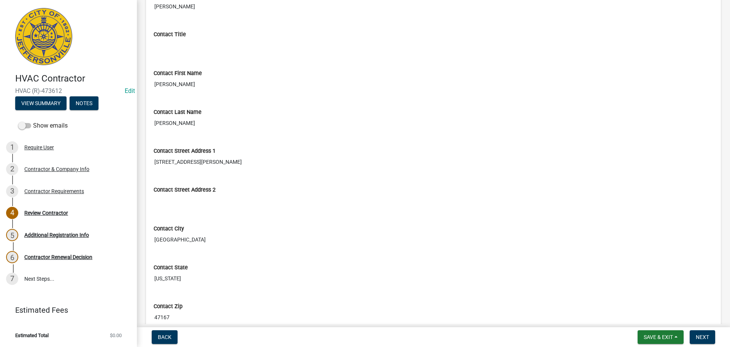
scroll to position [119, 0]
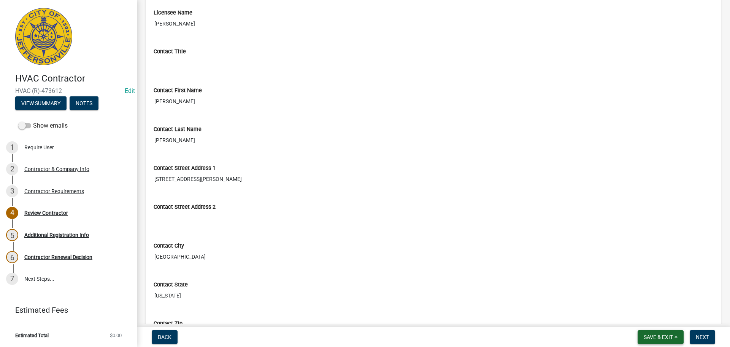
click at [654, 336] on span "Save & Exit" at bounding box center [658, 337] width 29 height 6
drag, startPoint x: 640, startPoint y: 315, endPoint x: 648, endPoint y: 311, distance: 8.8
click at [640, 315] on button "Save & Exit" at bounding box center [653, 317] width 61 height 18
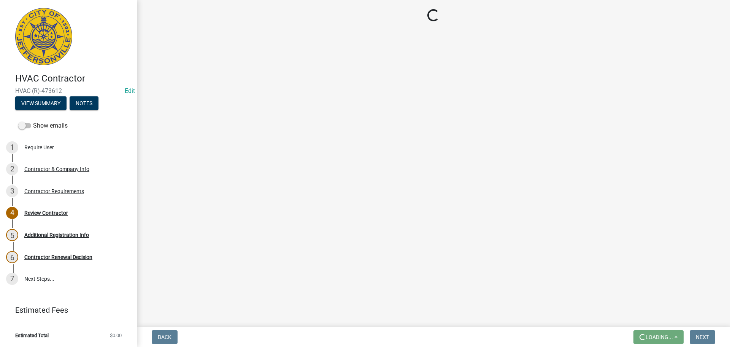
scroll to position [0, 0]
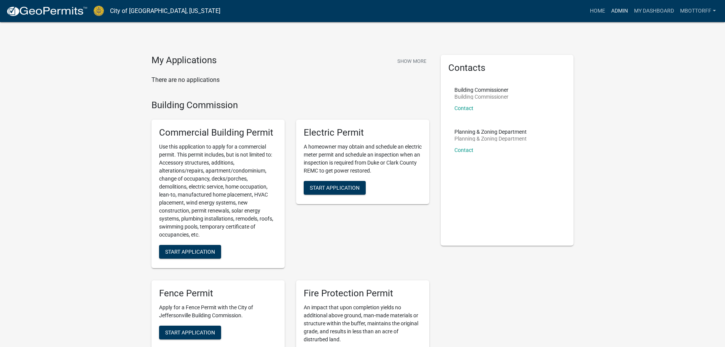
click at [615, 11] on link "Admin" at bounding box center [619, 11] width 23 height 14
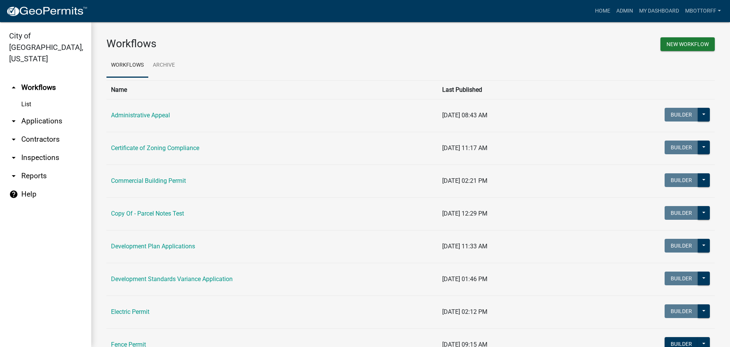
click at [36, 130] on link "arrow_drop_down Contractors" at bounding box center [45, 139] width 91 height 18
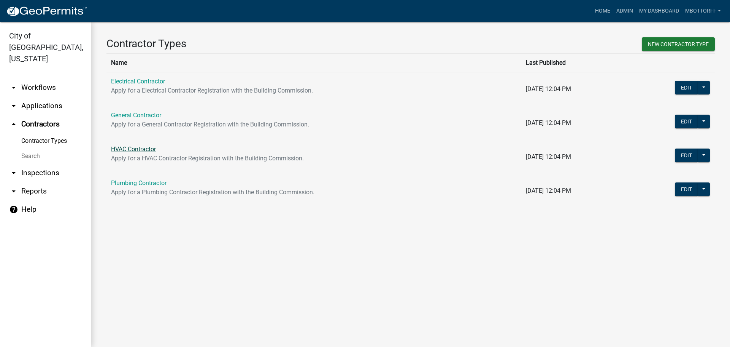
click at [144, 148] on link "HVAC Contractor" at bounding box center [133, 148] width 45 height 7
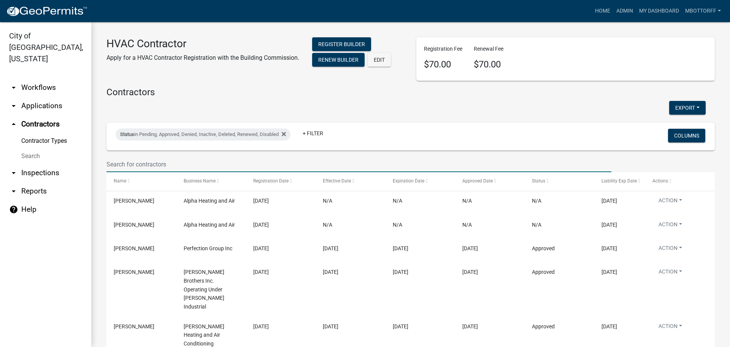
click at [127, 165] on input "text" at bounding box center [359, 164] width 505 height 16
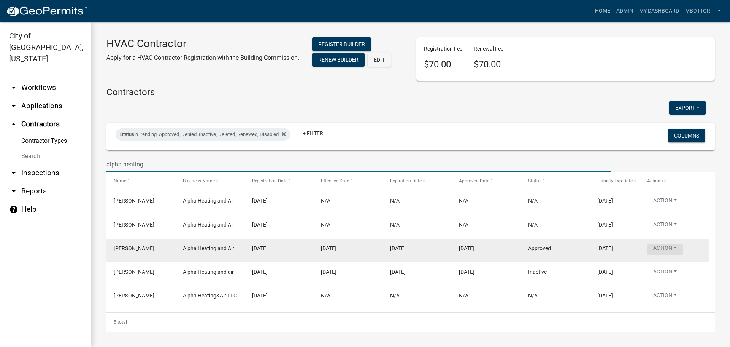
type input "alpha heating"
click at [675, 248] on button "Action" at bounding box center [665, 249] width 36 height 11
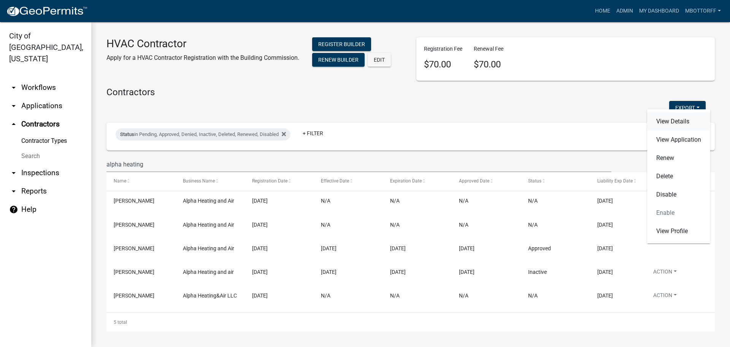
click at [669, 119] on link "View Details" at bounding box center [678, 121] width 63 height 18
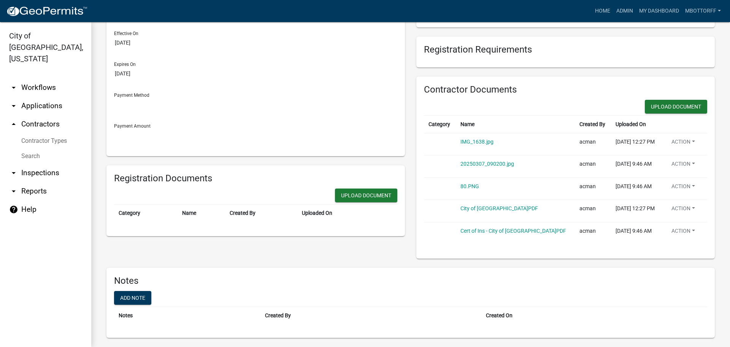
scroll to position [122, 0]
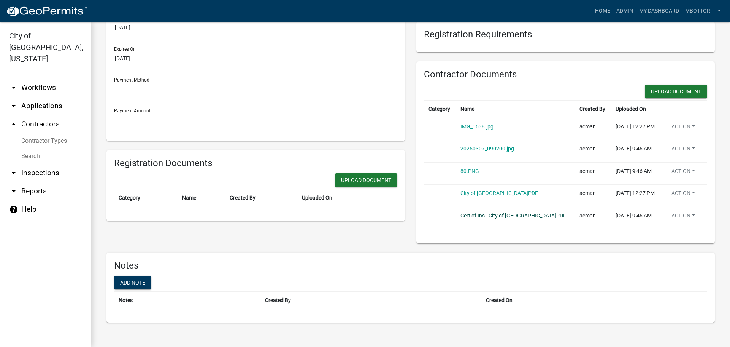
click at [477, 215] on link "Cert of Ins - City of Jeffersonville.PDF" at bounding box center [514, 215] width 106 height 6
click at [477, 193] on link "City of Jeffersonville.PDF" at bounding box center [500, 193] width 78 height 6
click at [469, 170] on link "80.PNG" at bounding box center [470, 171] width 19 height 6
click at [465, 146] on link "20250307_090200.jpg" at bounding box center [488, 148] width 54 height 6
click at [472, 125] on link "IMG_1638.jpg" at bounding box center [477, 126] width 33 height 6
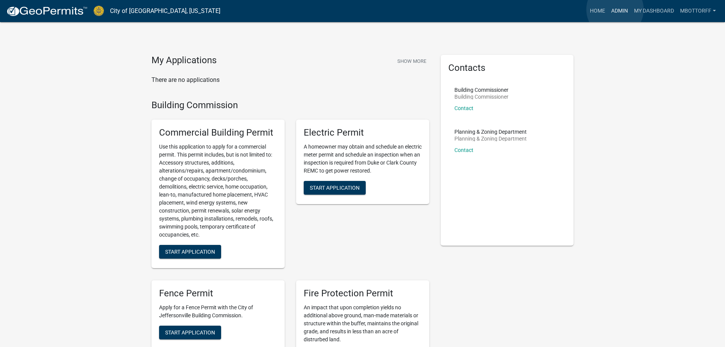
click at [615, 10] on link "Admin" at bounding box center [619, 11] width 23 height 14
